Goal: Task Accomplishment & Management: Manage account settings

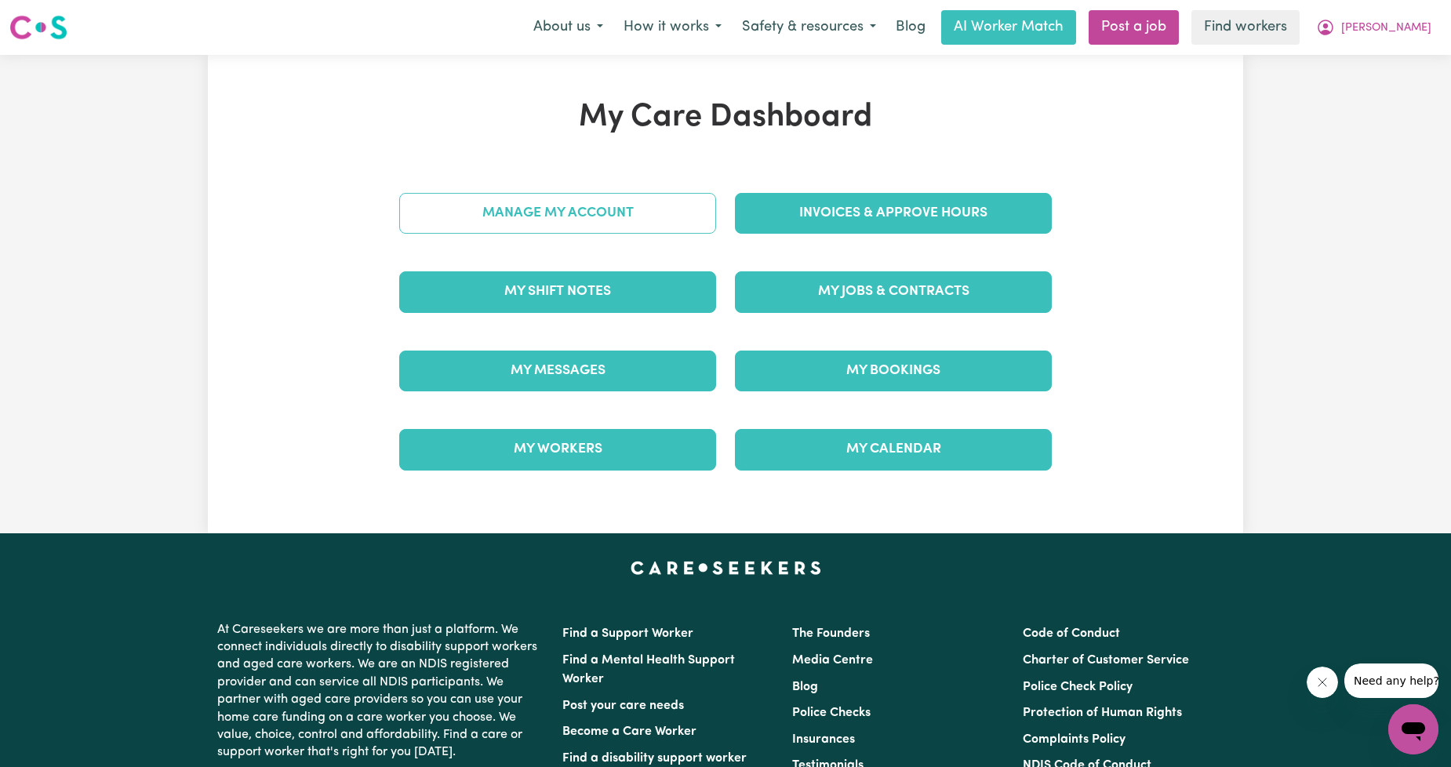
click at [670, 205] on link "Manage My Account" at bounding box center [557, 213] width 317 height 41
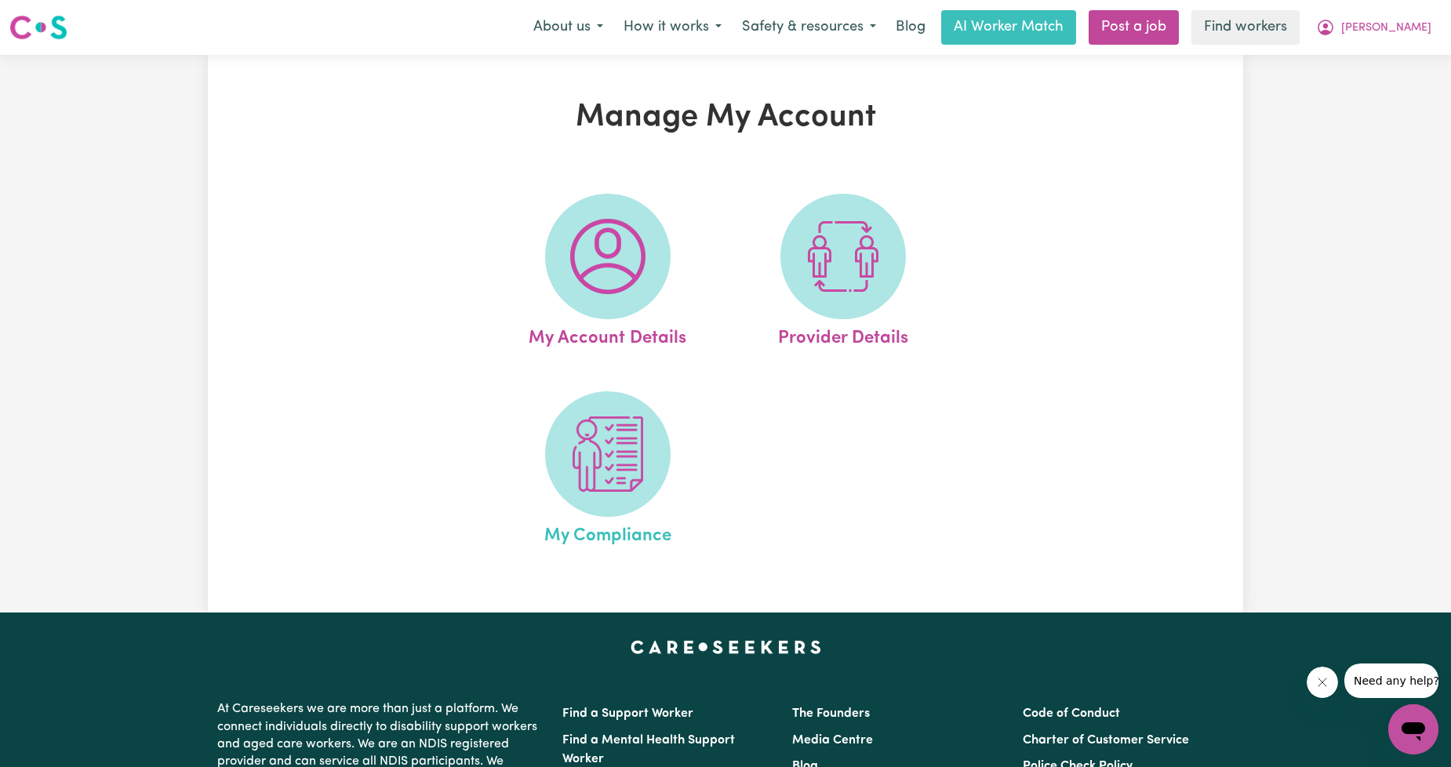
click at [565, 520] on span "My Compliance" at bounding box center [607, 533] width 127 height 33
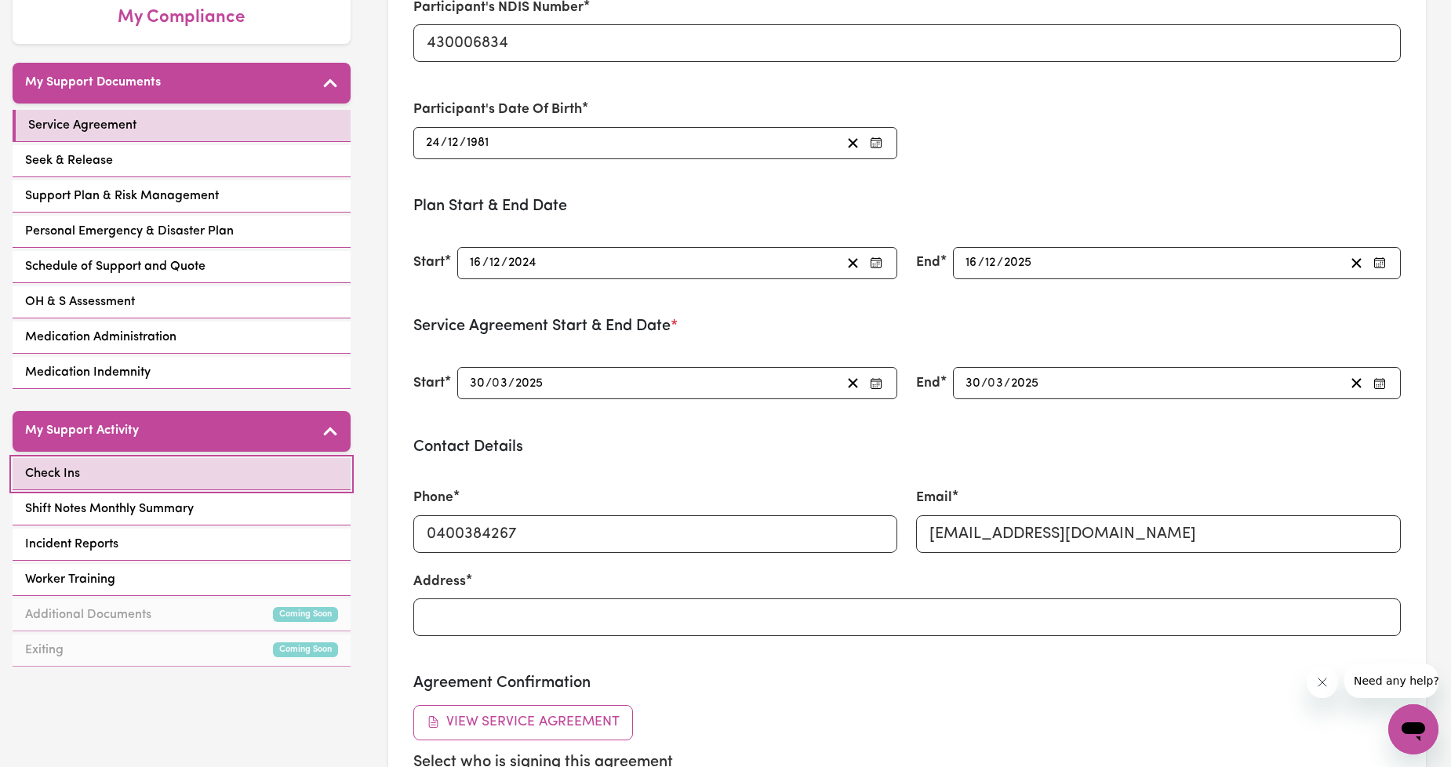
click at [167, 473] on link "Check Ins" at bounding box center [182, 474] width 338 height 32
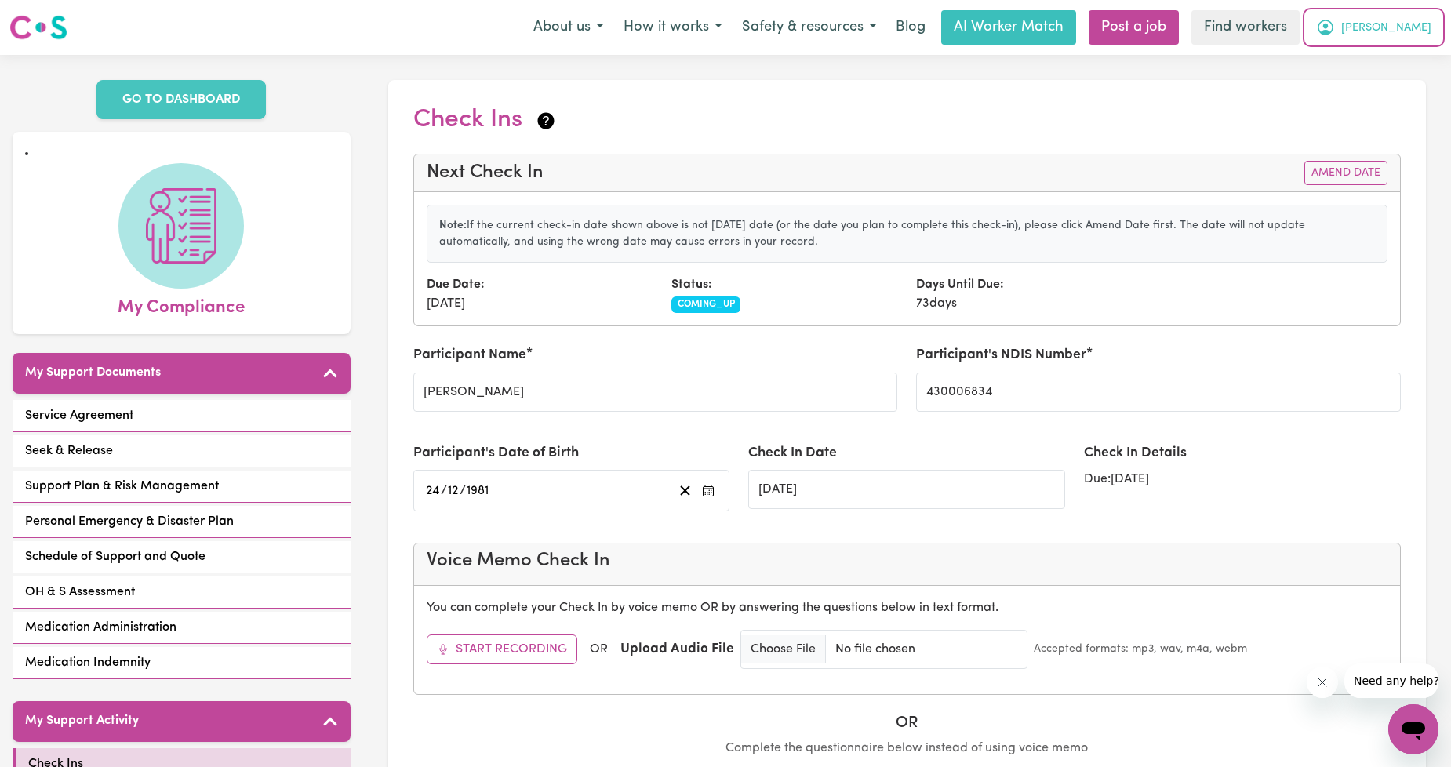
drag, startPoint x: 1404, startPoint y: 29, endPoint x: 1396, endPoint y: 37, distance: 11.1
click at [1404, 29] on span "[PERSON_NAME]" at bounding box center [1386, 28] width 90 height 17
click at [1347, 82] on link "Logout" at bounding box center [1379, 90] width 124 height 30
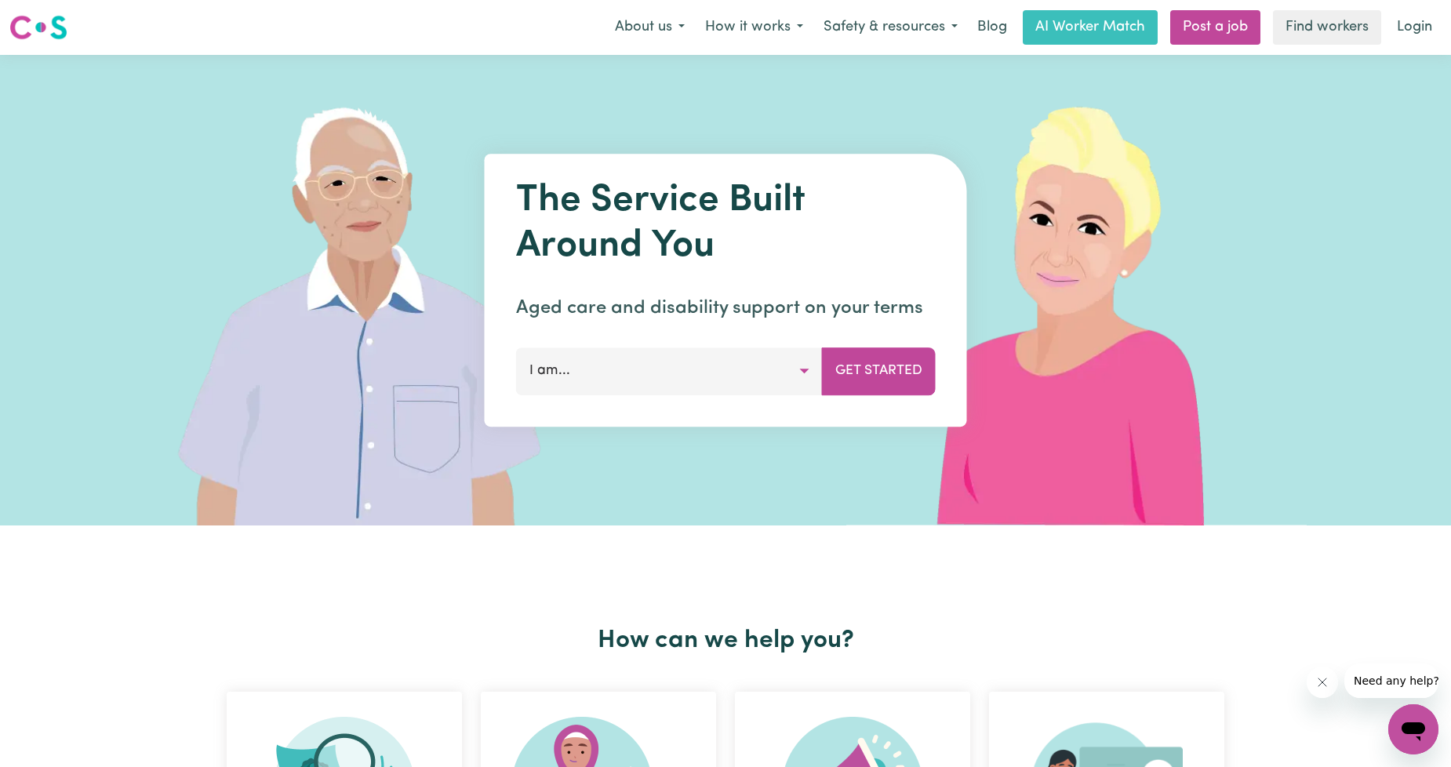
click at [1379, 37] on link "Find workers" at bounding box center [1327, 27] width 108 height 35
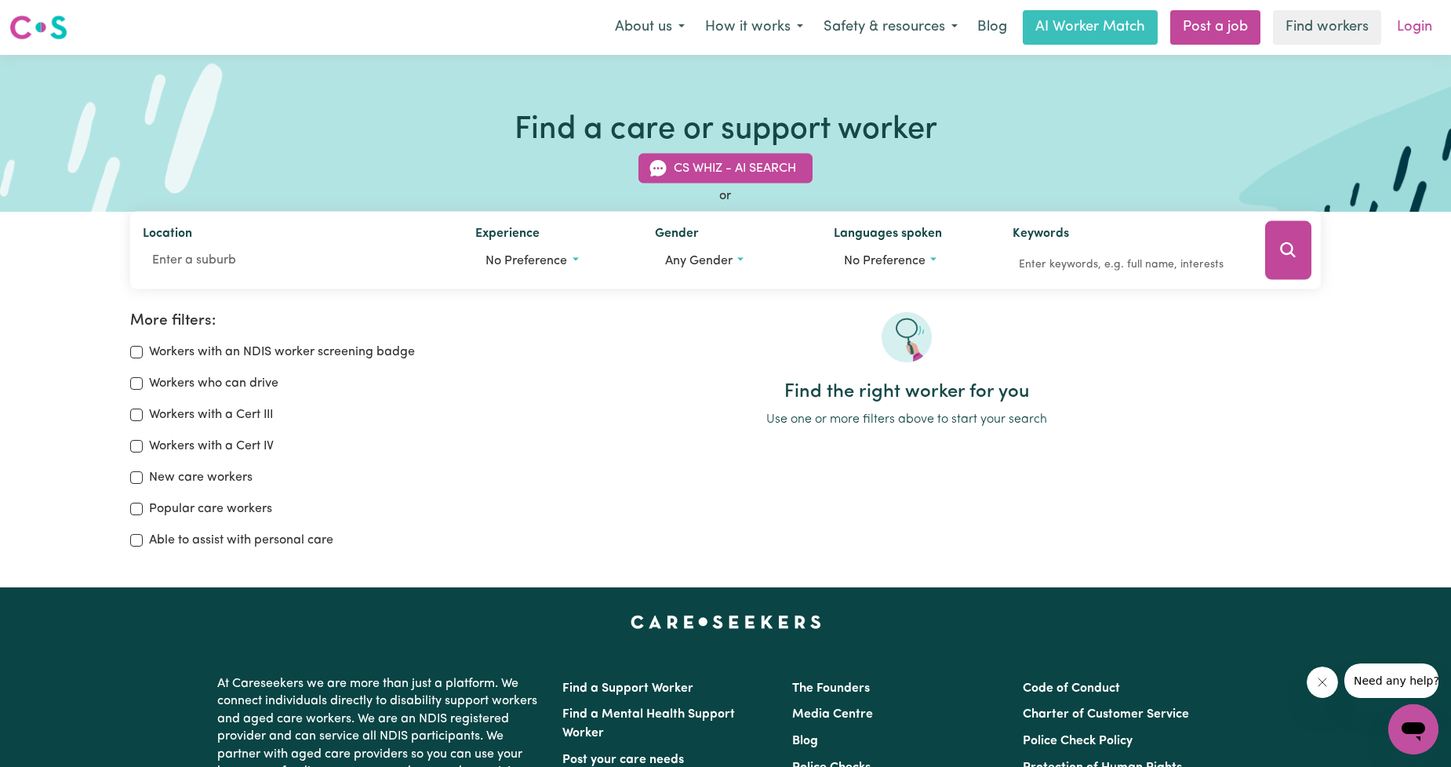
click at [1396, 31] on link "Login" at bounding box center [1414, 27] width 54 height 35
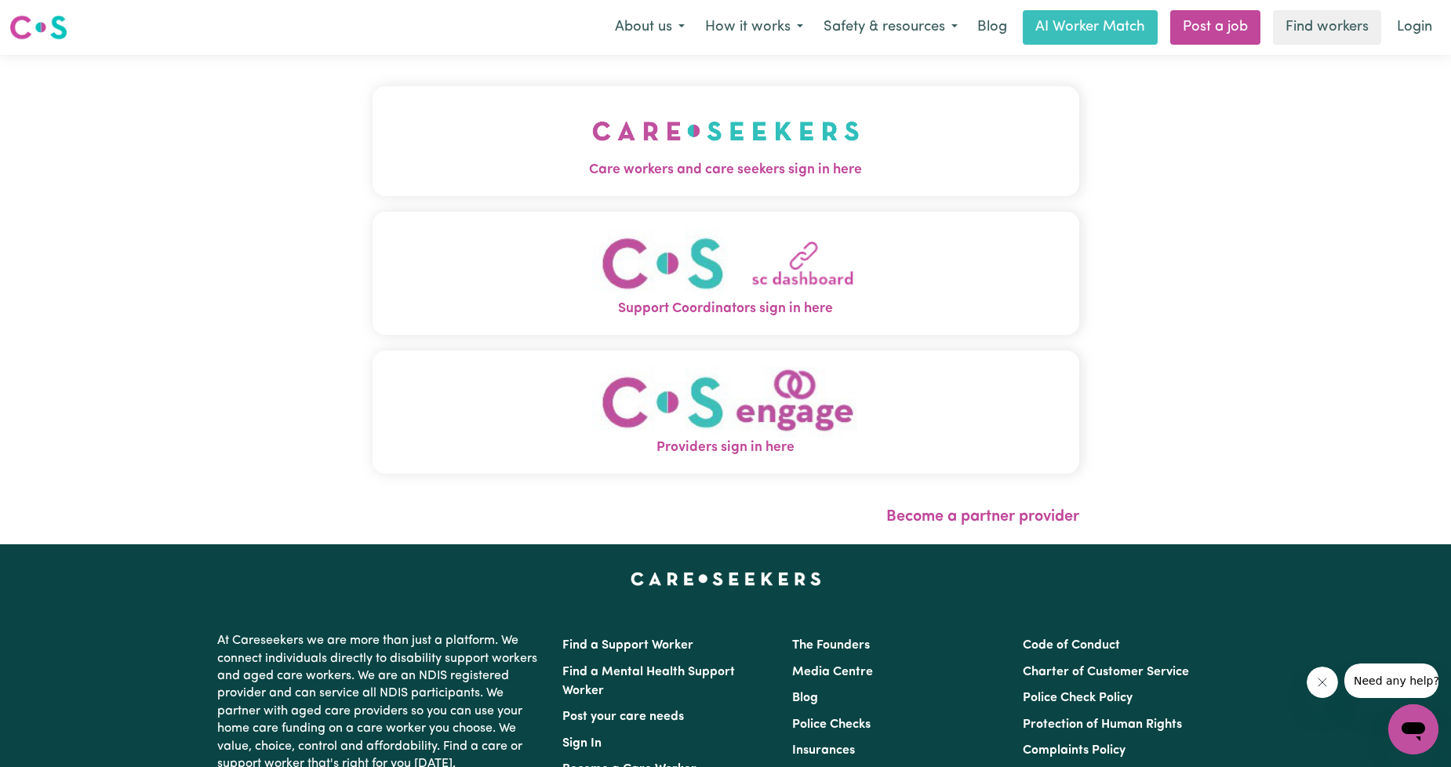
click at [620, 193] on button "Care workers and care seekers sign in here" at bounding box center [726, 141] width 707 height 110
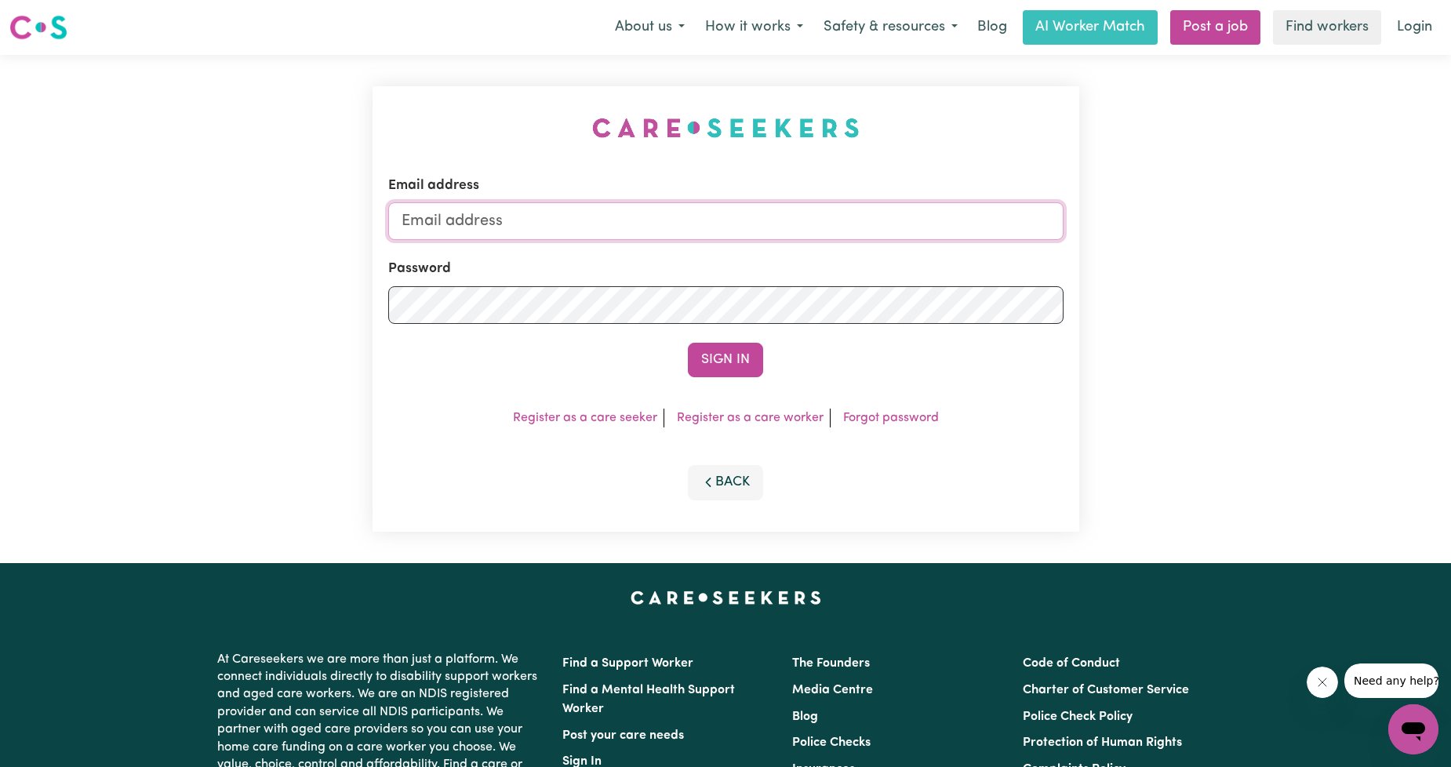
click at [537, 225] on input "Email address" at bounding box center [725, 221] width 675 height 38
drag, startPoint x: 484, startPoint y: 235, endPoint x: 812, endPoint y: 242, distance: 327.9
click at [811, 243] on form "Email address [EMAIL_ADDRESS][PERSON_NAME][DOMAIN_NAME] Password Sign In" at bounding box center [725, 277] width 675 height 202
type input "[EMAIL_ADDRESS][DOMAIN_NAME]"
click at [715, 357] on button "Sign In" at bounding box center [725, 360] width 75 height 35
